Goal: Task Accomplishment & Management: Manage account settings

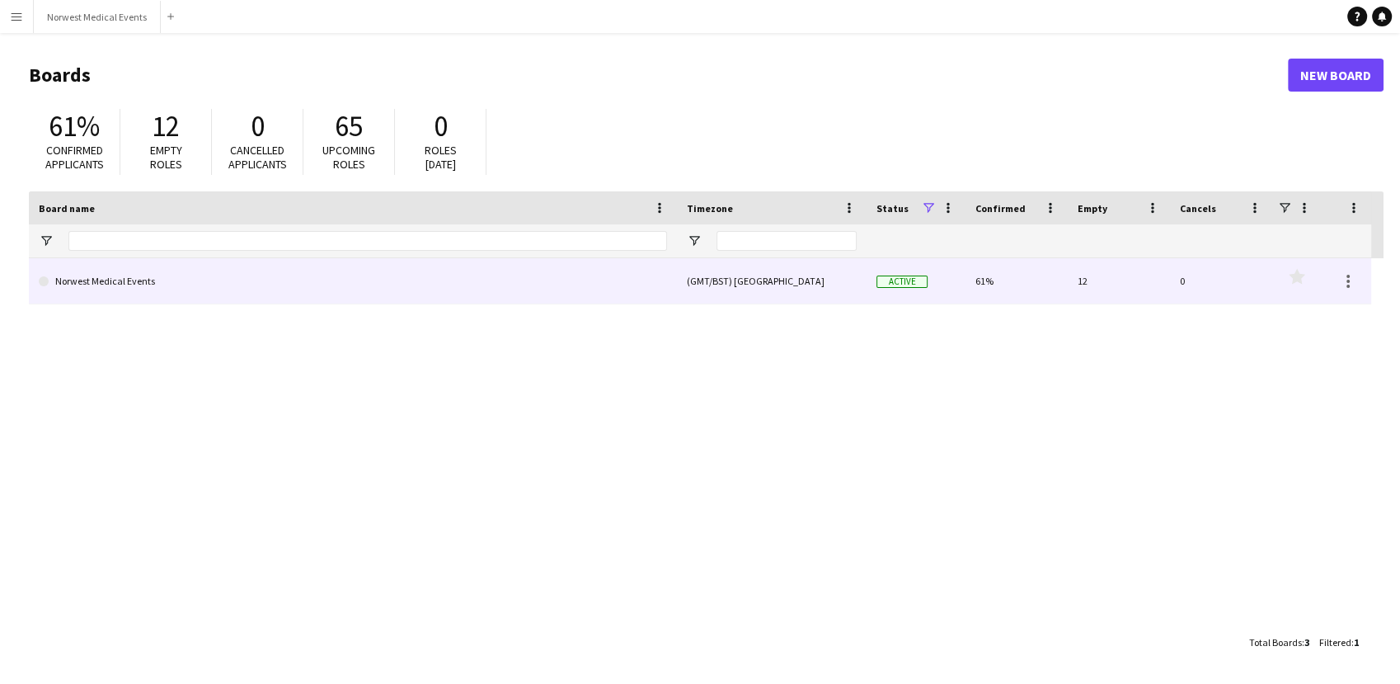
click at [349, 294] on link "Norwest Medical Events" at bounding box center [353, 281] width 628 height 46
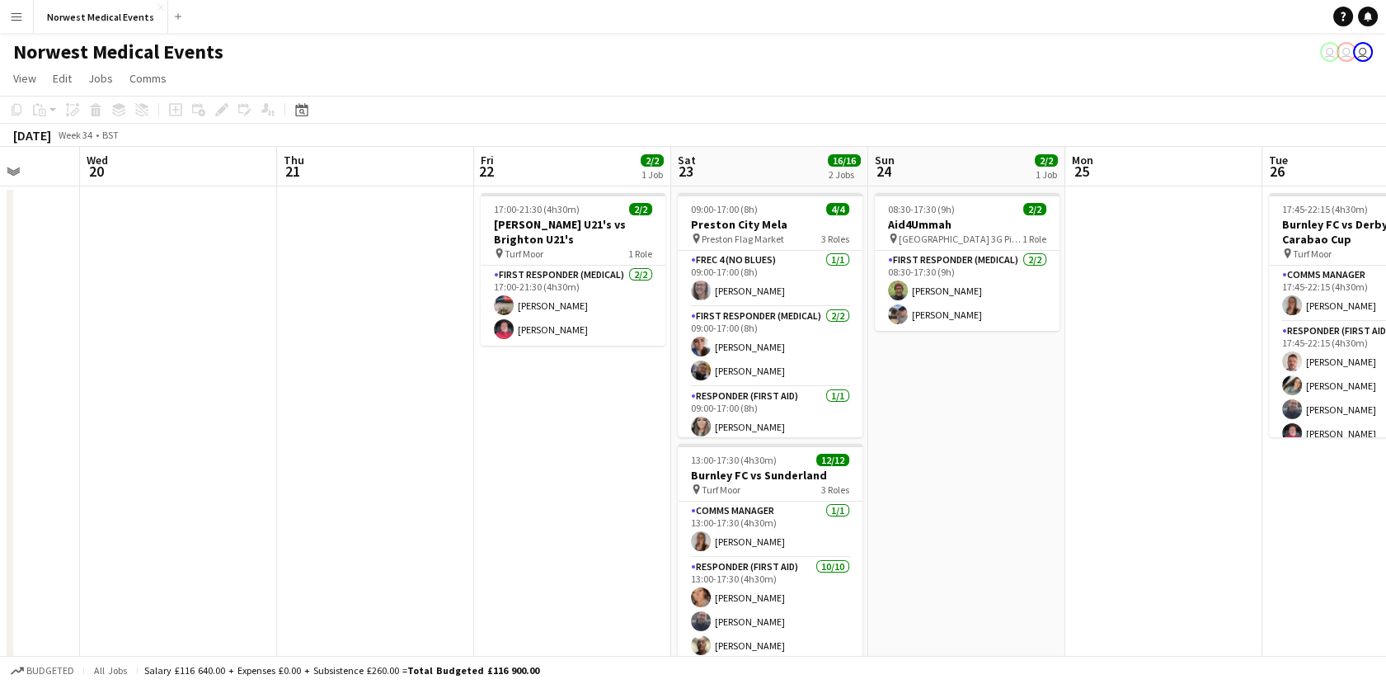
scroll to position [0, 732]
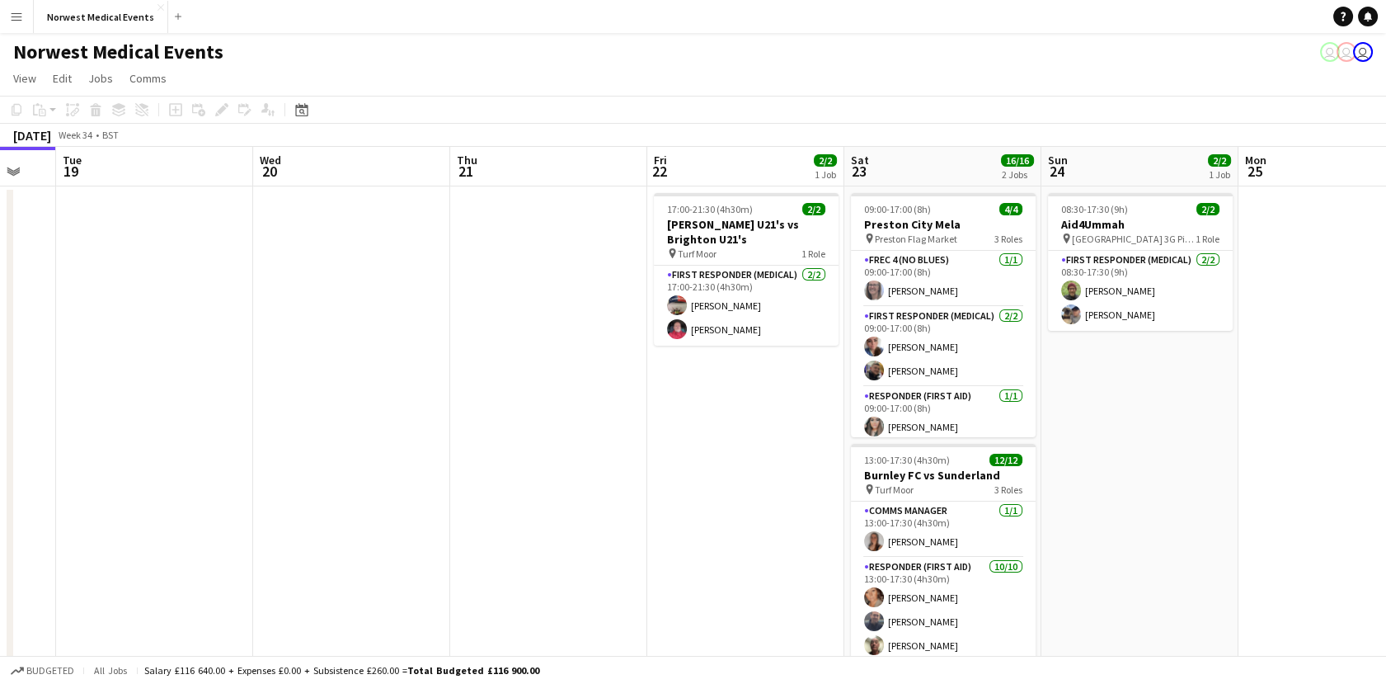
drag, startPoint x: 646, startPoint y: 406, endPoint x: 76, endPoint y: 406, distance: 570.6
click at [76, 406] on app-calendar-viewport "Fri 15 Sat 16 9/10 1 Job Sun 17 27/27 1 Job Mon 18 Tue 19 Wed 20 Thu 21 Fri 22 …" at bounding box center [693, 472] width 1386 height 650
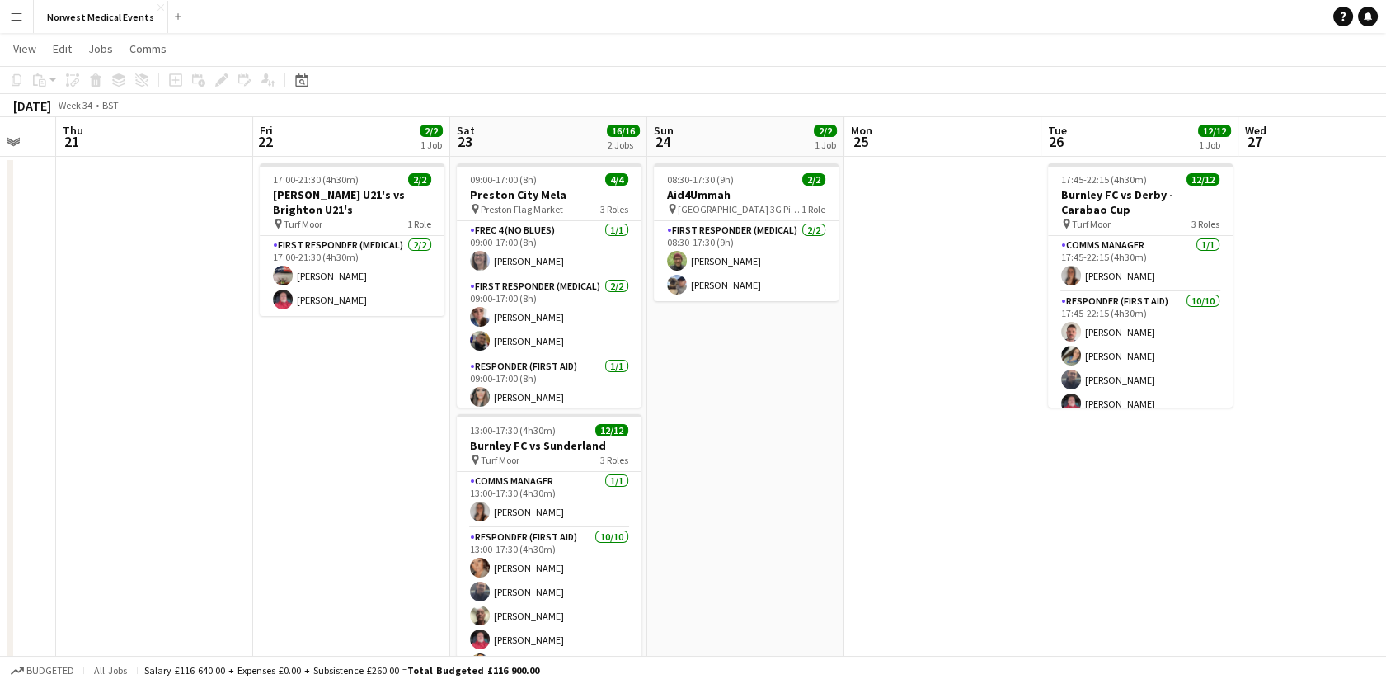
scroll to position [0, 0]
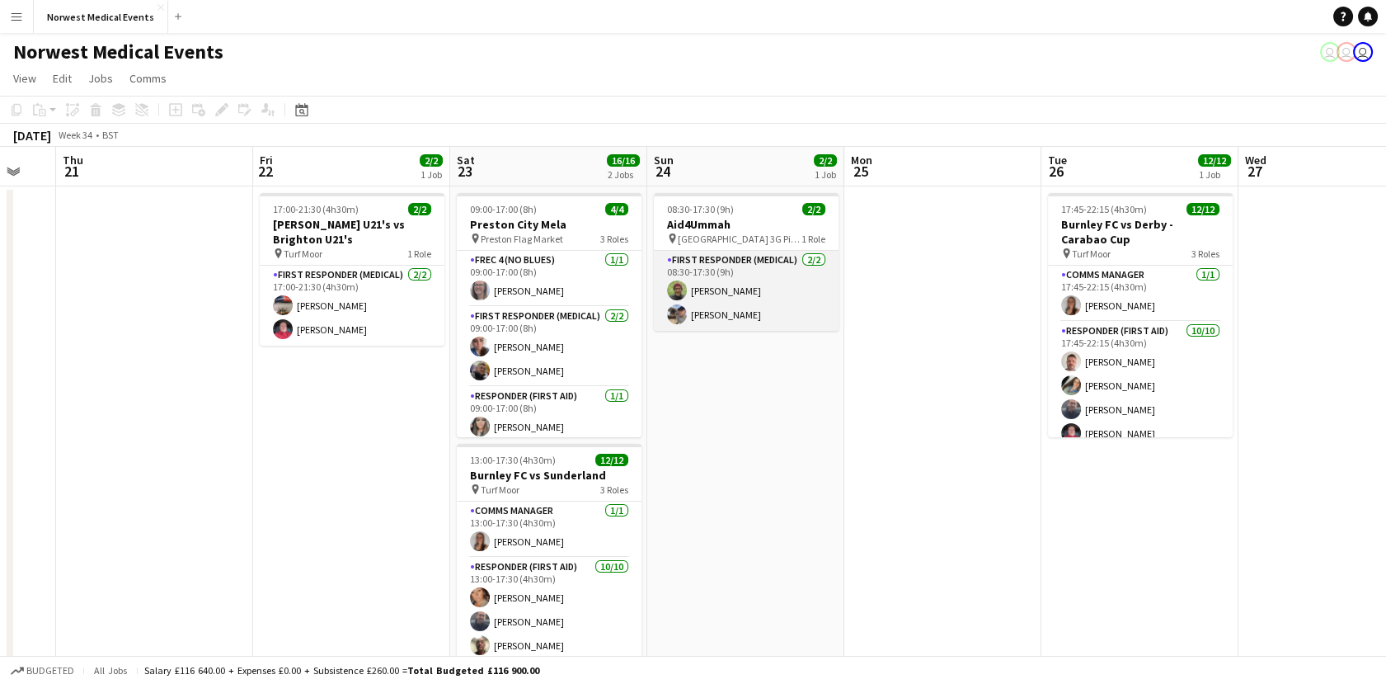
click at [785, 303] on app-card-role "First Responder (Medical) [DATE] 08:30-17:30 (9h) [PERSON_NAME] [PERSON_NAME]" at bounding box center [746, 291] width 185 height 80
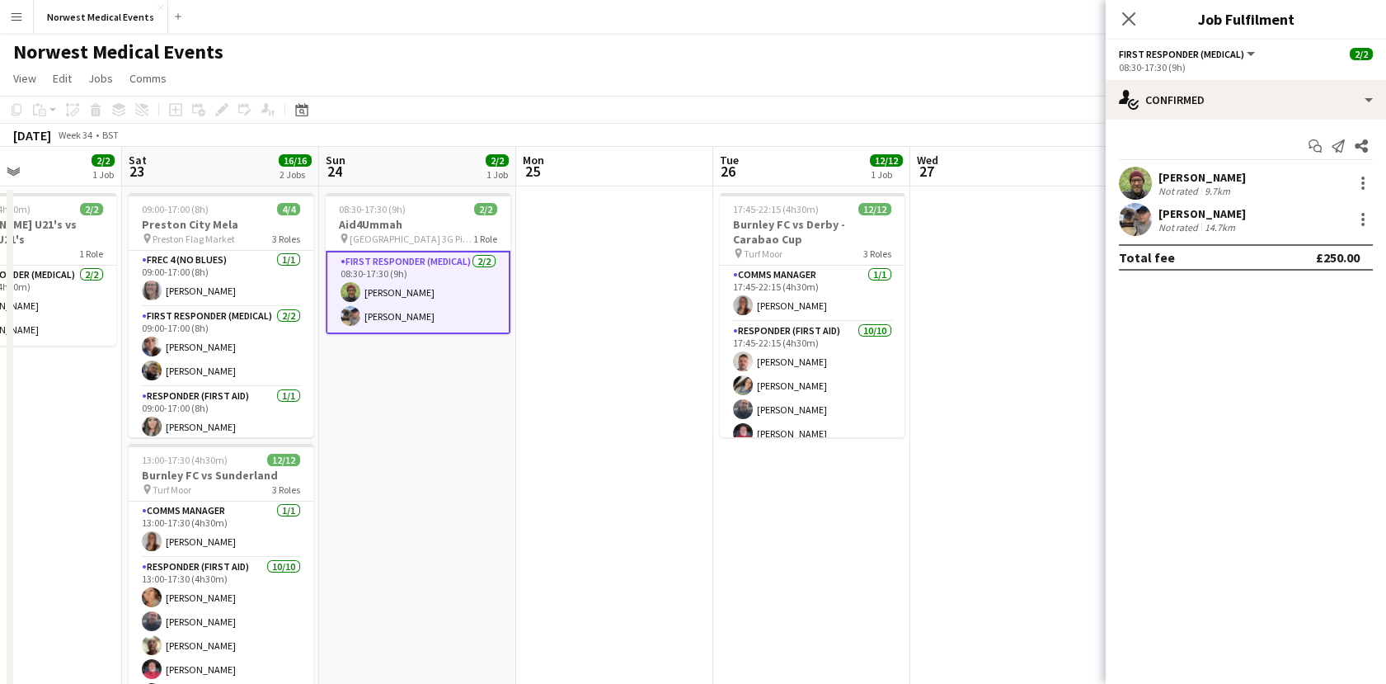
scroll to position [0, 818]
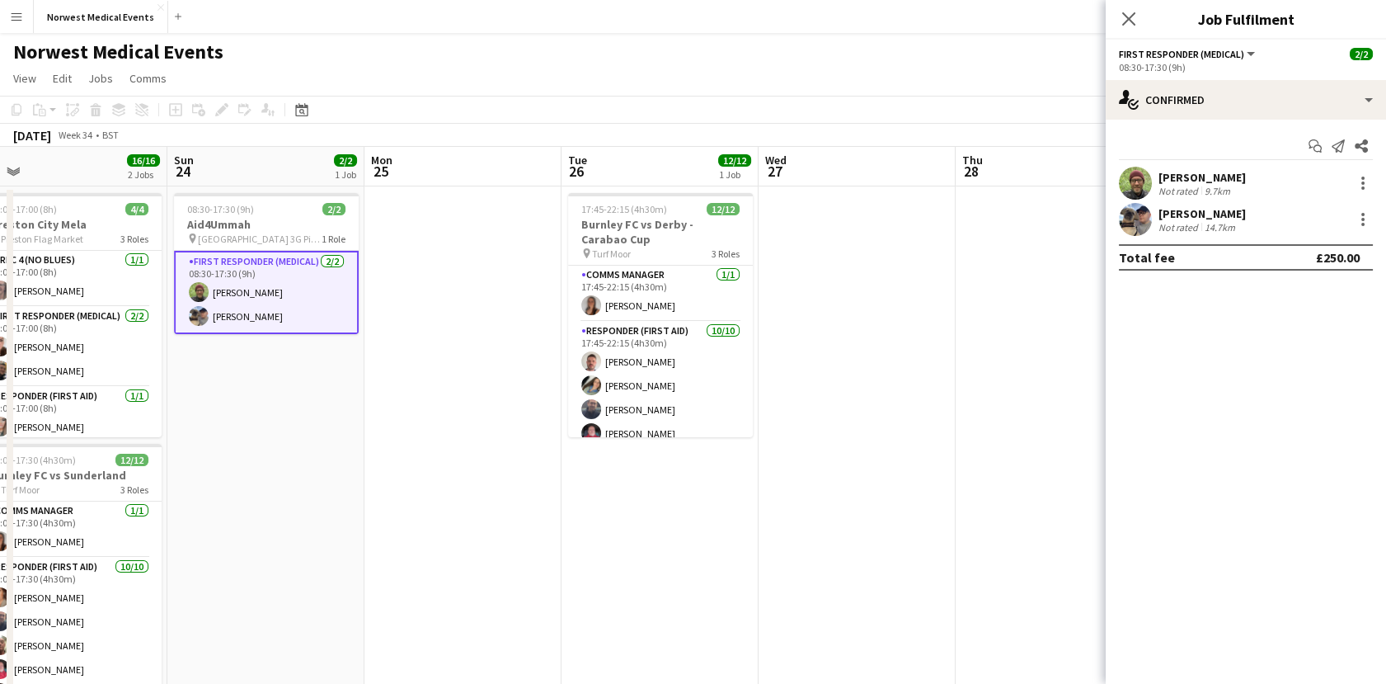
drag, startPoint x: 637, startPoint y: 505, endPoint x: 486, endPoint y: 505, distance: 150.9
click at [486, 505] on app-calendar-viewport "Tue 19 Wed 20 Thu 21 Fri 22 2/2 1 Job Sat 23 16/16 2 Jobs Sun 24 2/2 1 Job Mon …" at bounding box center [693, 472] width 1386 height 650
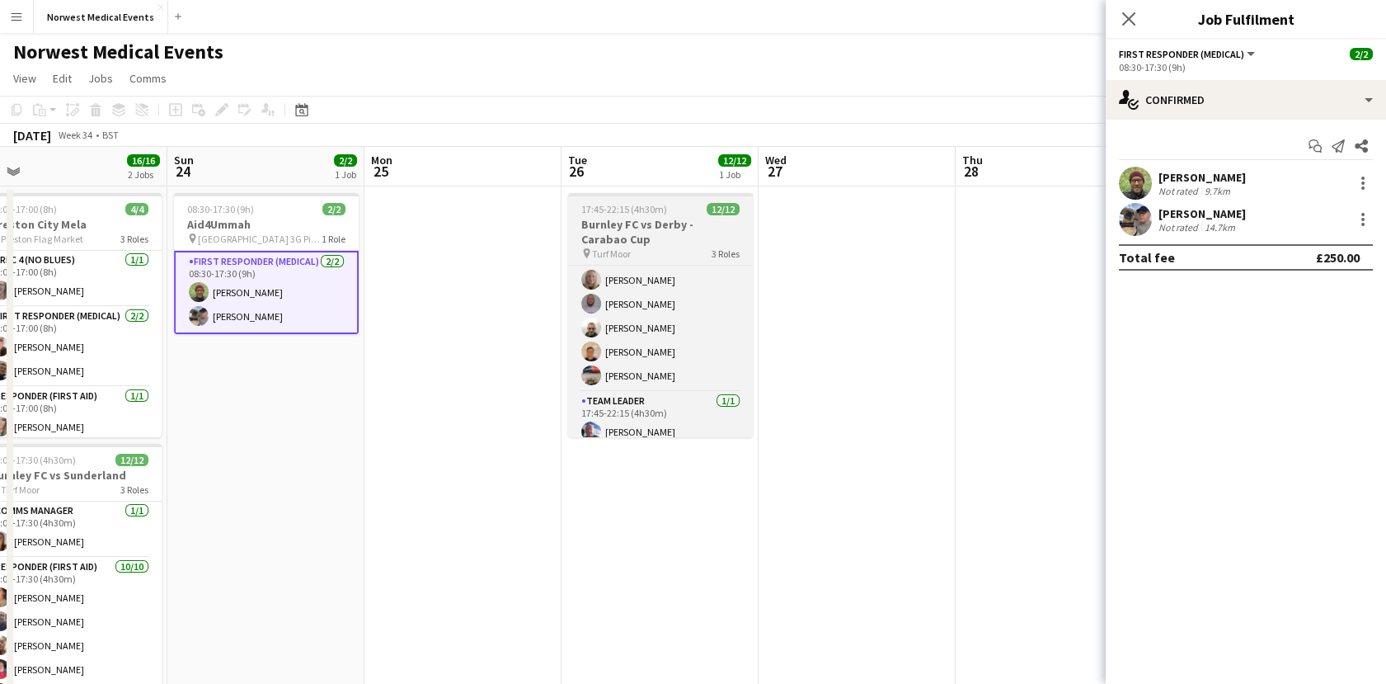
scroll to position [211, 0]
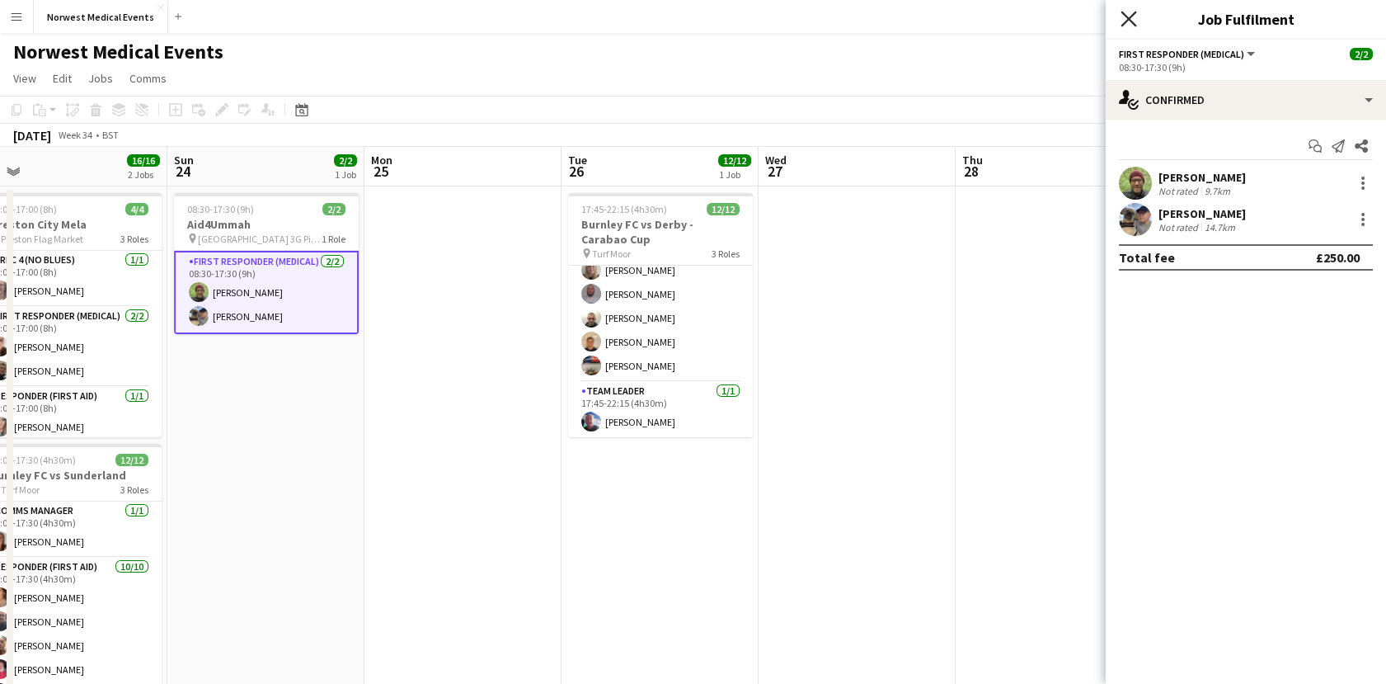
click at [1127, 21] on icon at bounding box center [1129, 19] width 16 height 16
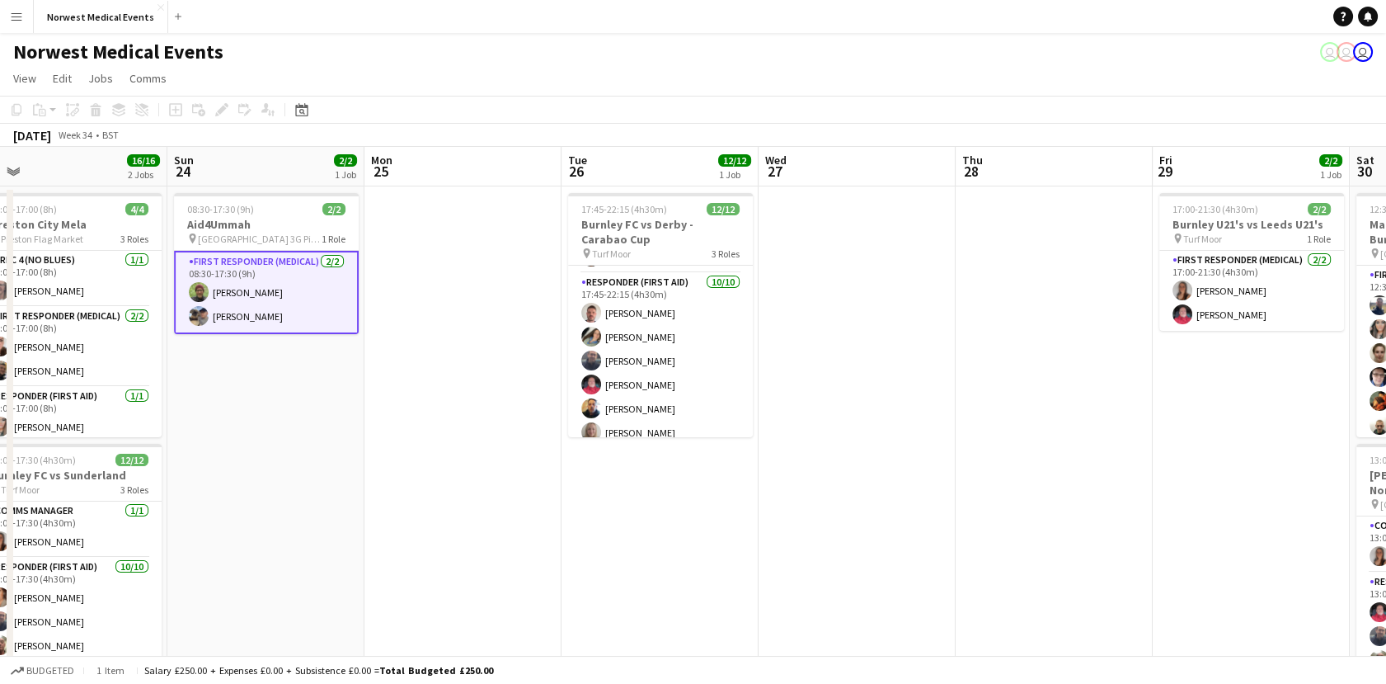
scroll to position [28, 0]
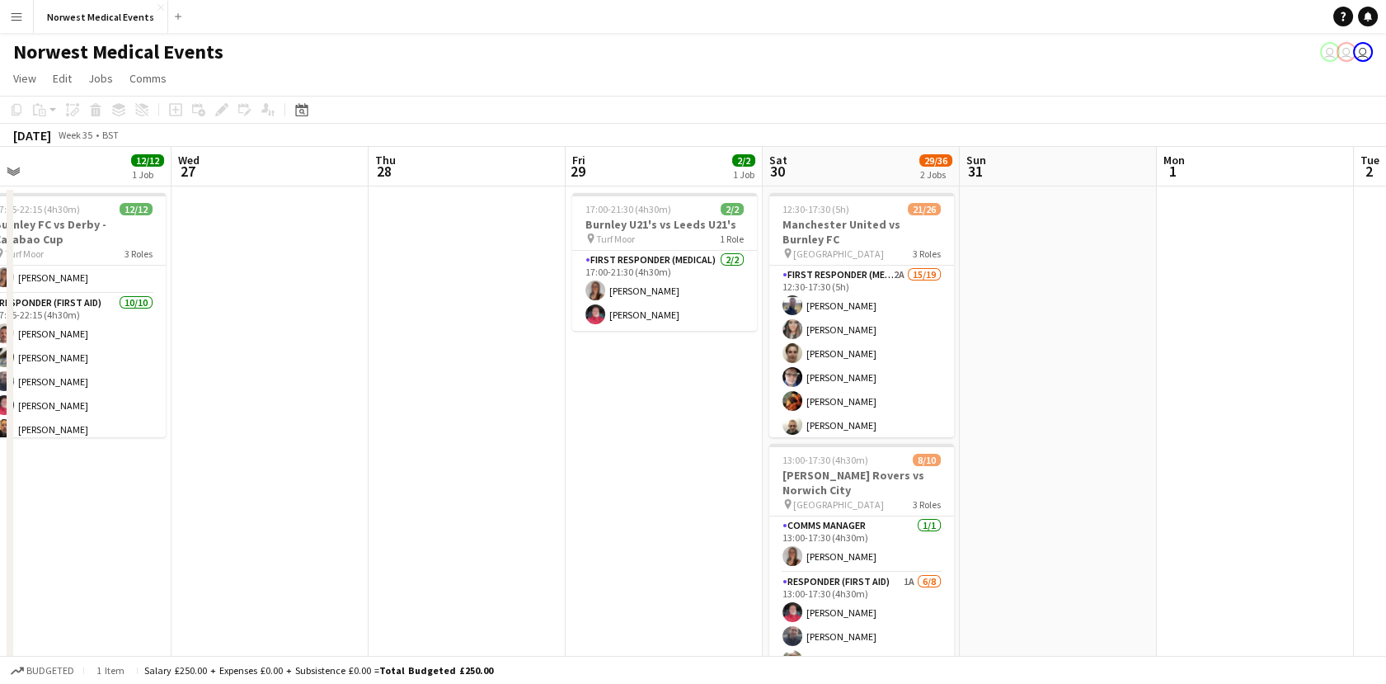
drag, startPoint x: 1228, startPoint y: 439, endPoint x: 571, endPoint y: 401, distance: 657.4
click at [636, 501] on app-calendar-viewport "Sat 23 16/16 2 Jobs Sun 24 2/2 1 Job Mon 25 Tue 26 12/12 1 Job Wed 27 Thu 28 Fr…" at bounding box center [693, 472] width 1386 height 650
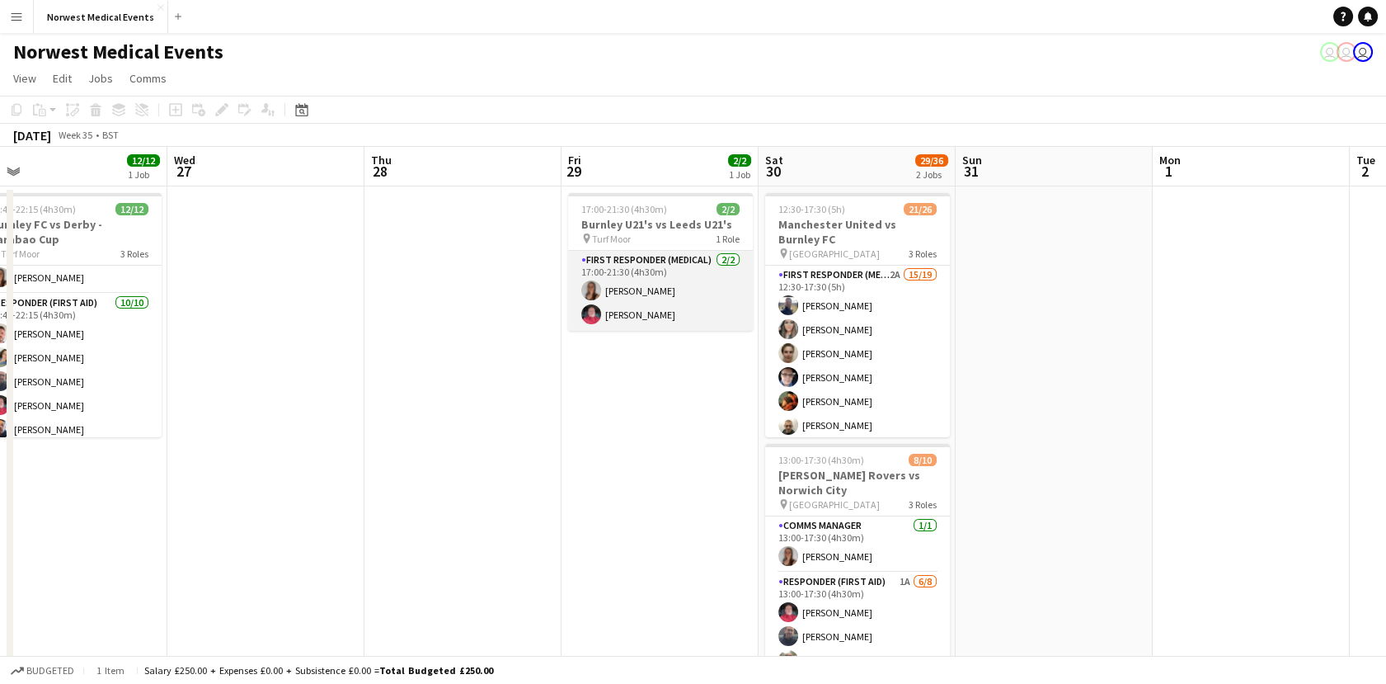
click at [660, 304] on app-card-role "First Responder (Medical) [DATE] 17:00-21:30 (4h30m) [PERSON_NAME] [PERSON_NAME]" at bounding box center [660, 291] width 185 height 80
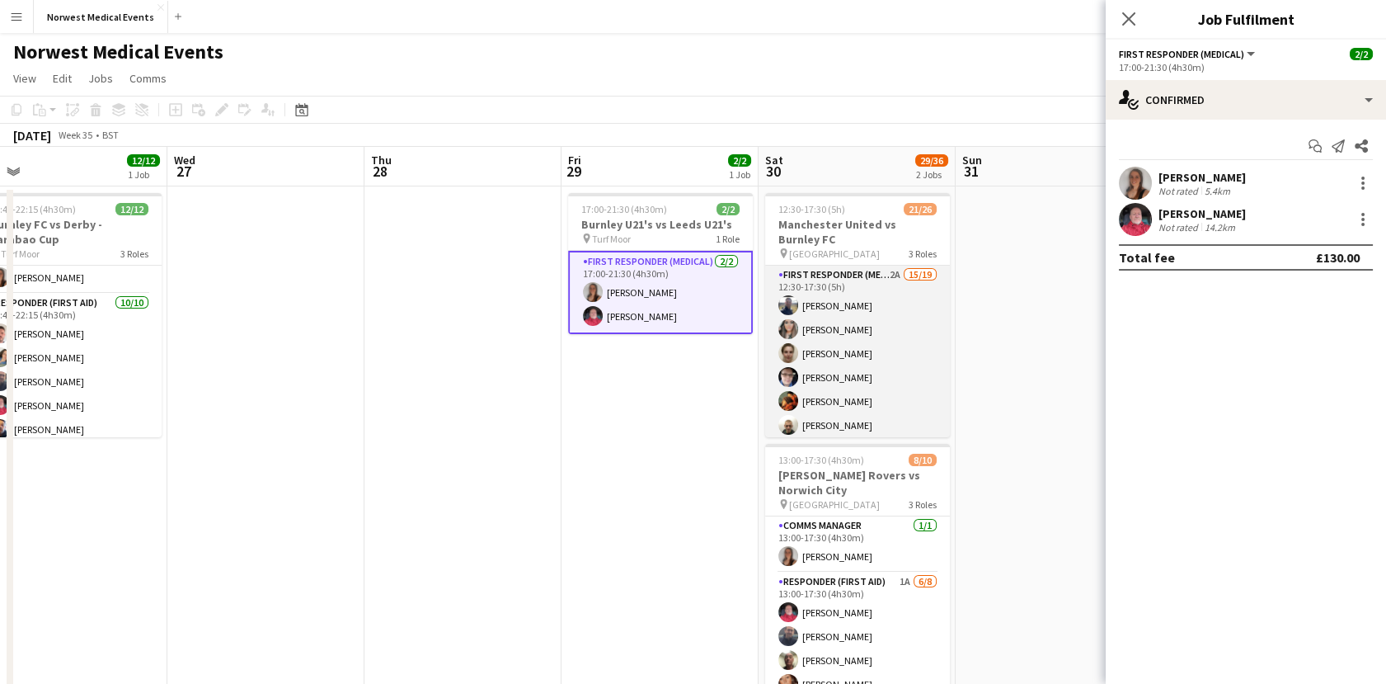
click at [877, 289] on app-card-role "First Responder (Medical) 2A 15/19 12:30-17:30 (5h) [PERSON_NAME] [PERSON_NAME]…" at bounding box center [857, 509] width 185 height 486
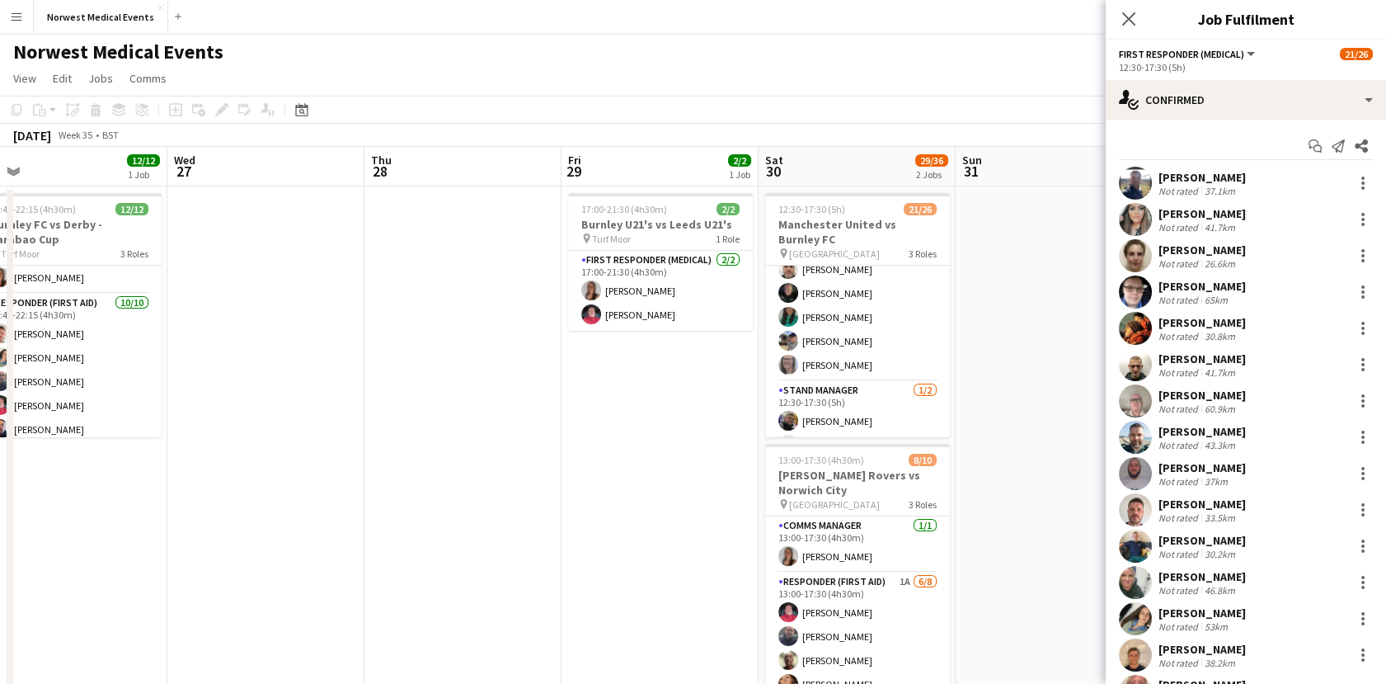
scroll to position [549, 0]
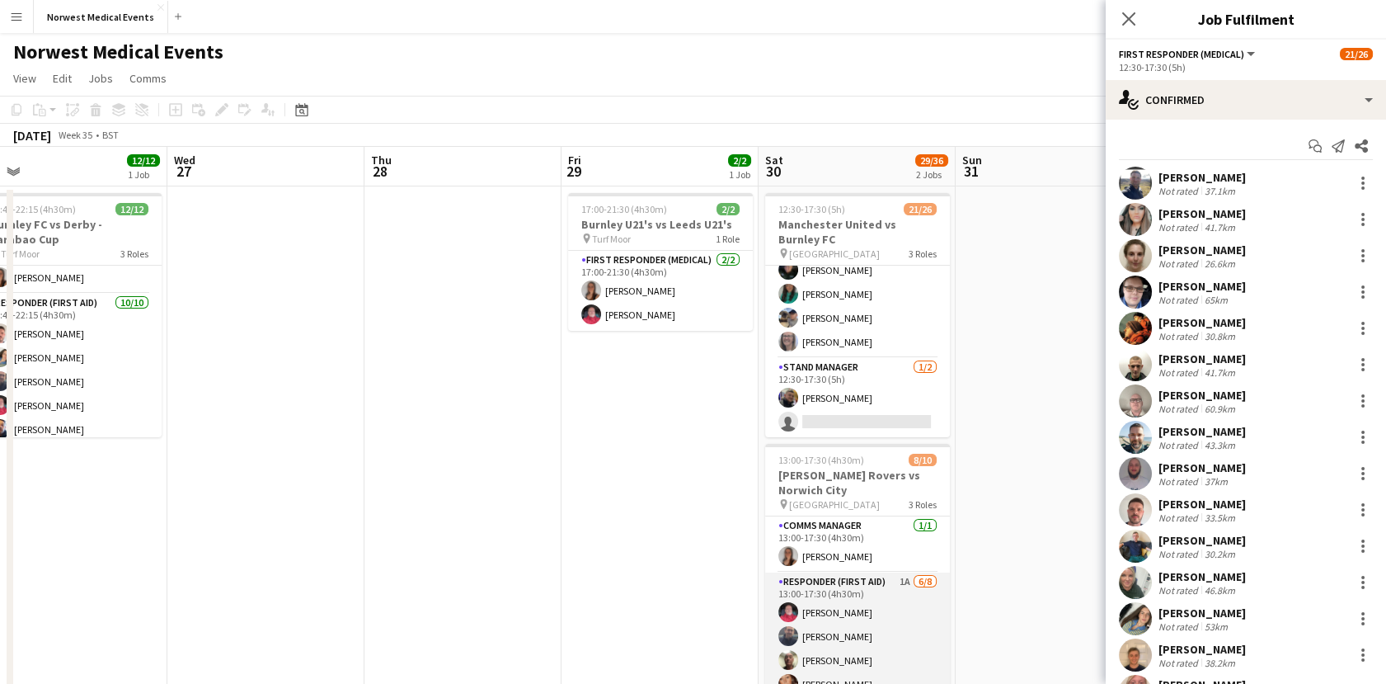
click at [874, 619] on app-card-role "Responder (First Aid) 1A [DATE] 13:00-17:30 (4h30m) [PERSON_NAME] [PERSON_NAME]…" at bounding box center [857, 683] width 185 height 223
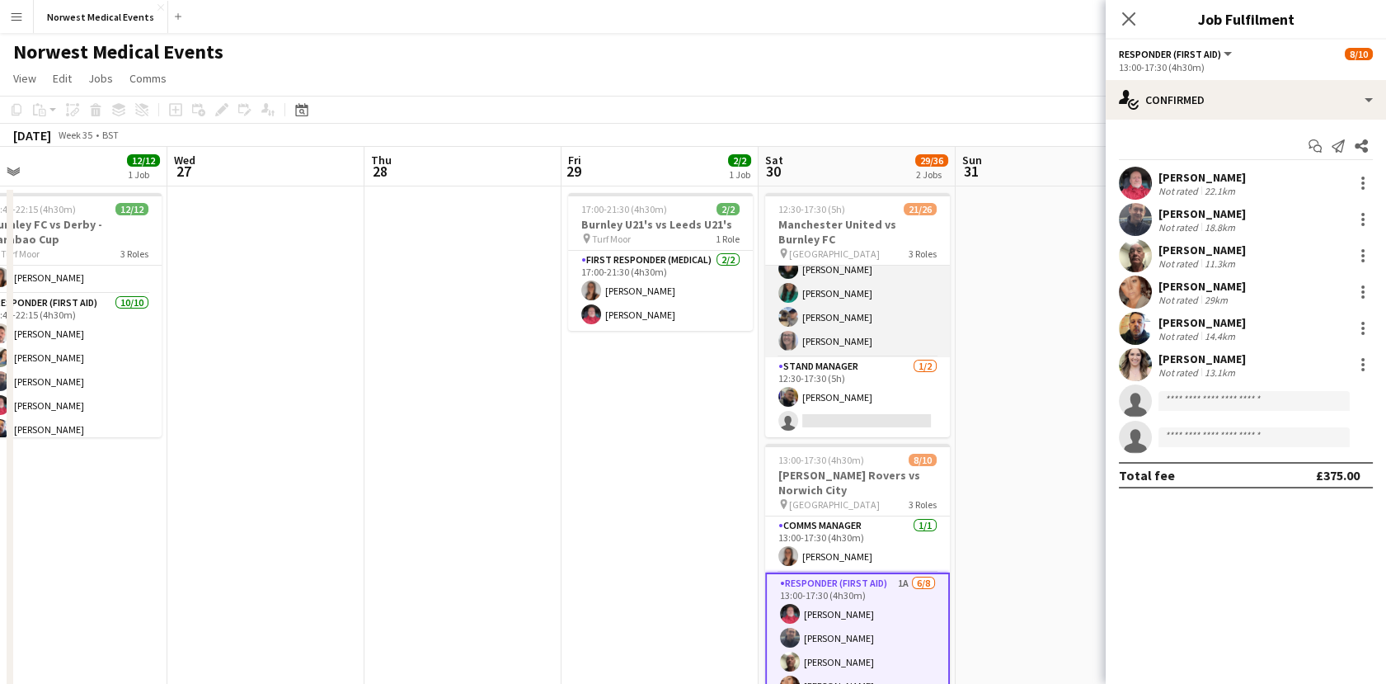
scroll to position [271, 0]
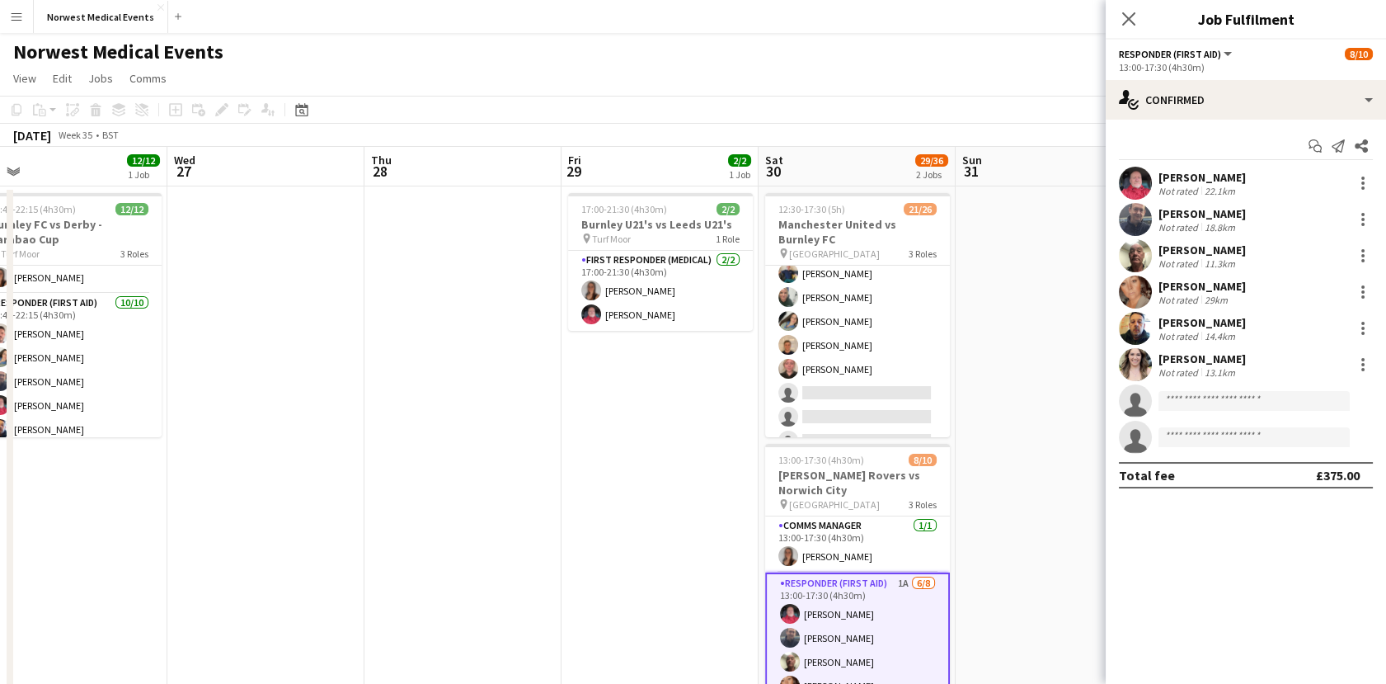
click at [1118, 16] on div "Close pop-in" at bounding box center [1129, 19] width 46 height 38
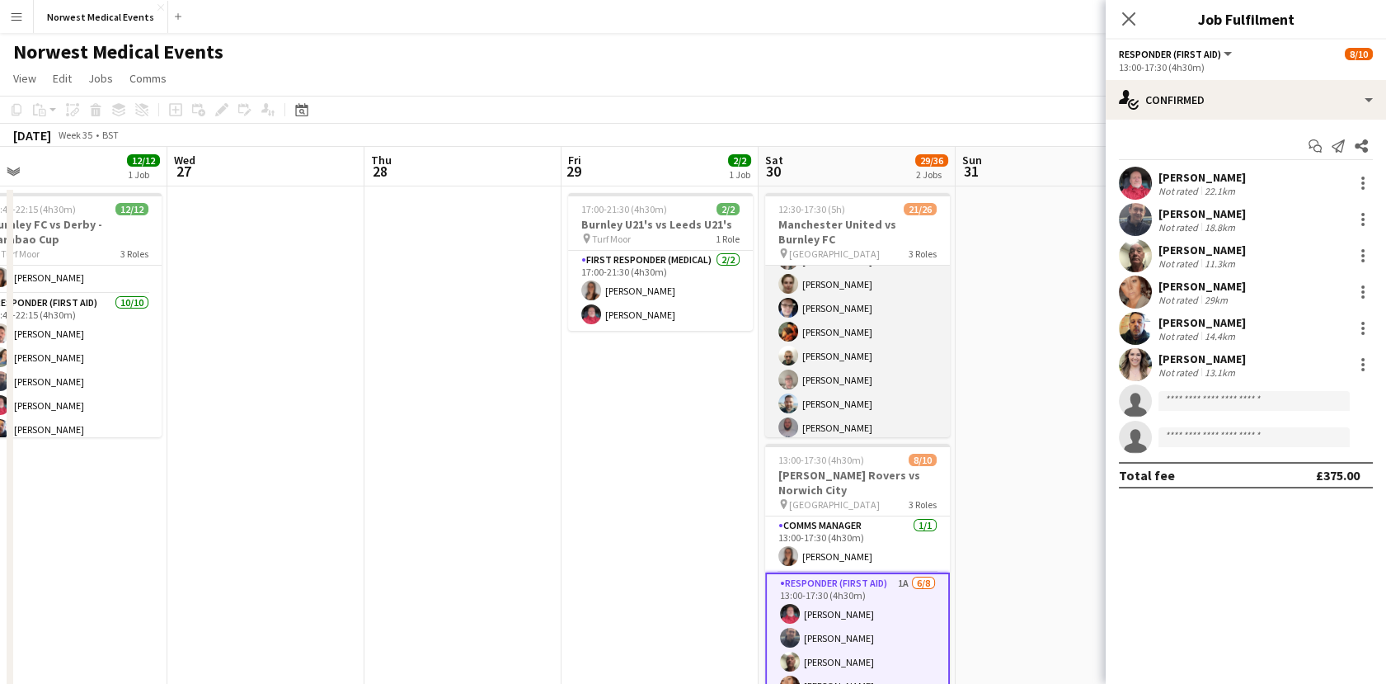
scroll to position [0, 0]
